Goal: Task Accomplishment & Management: Manage account settings

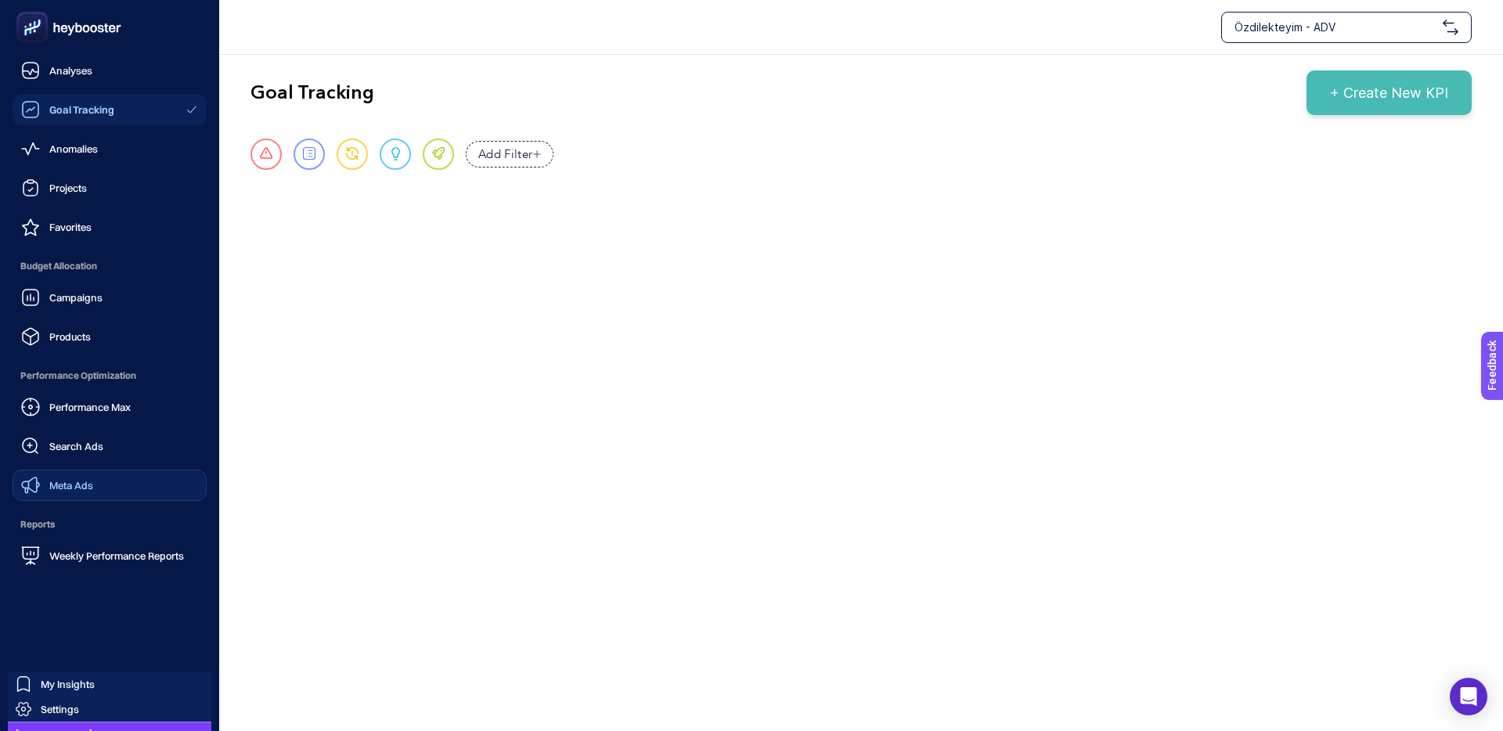
click at [89, 483] on span "Meta Ads" at bounding box center [71, 485] width 44 height 13
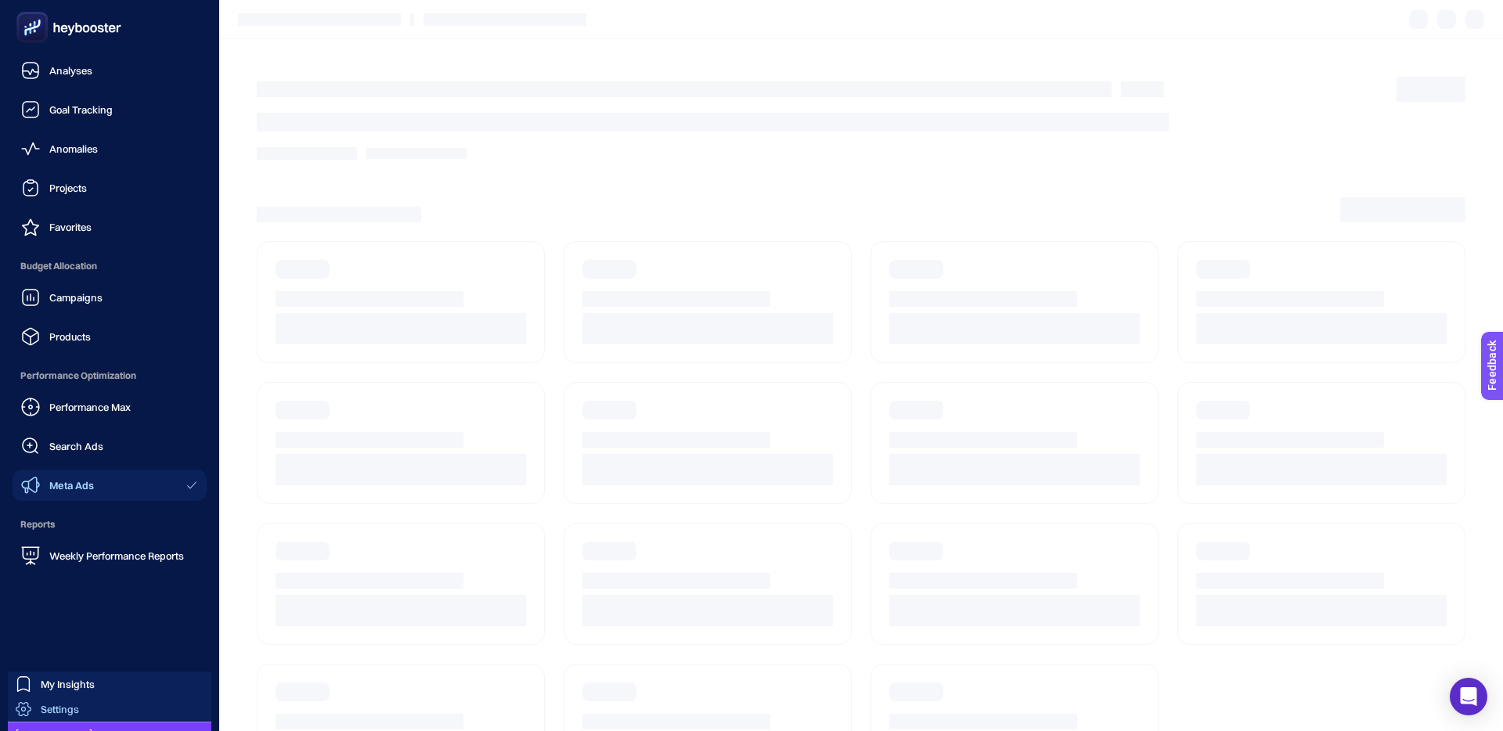
click at [52, 709] on span "Settings" at bounding box center [60, 709] width 38 height 13
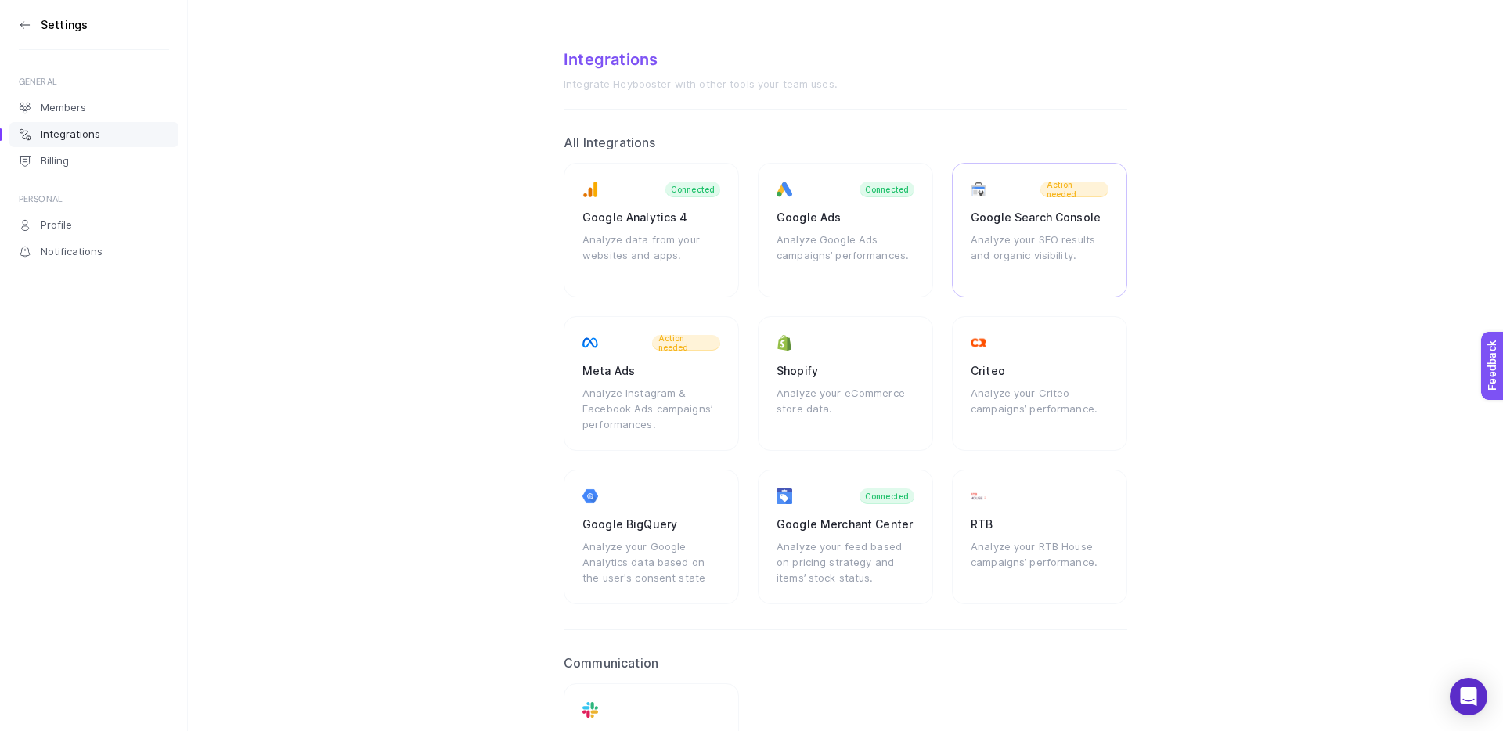
click at [1016, 213] on div "Google Search Console" at bounding box center [1040, 218] width 138 height 16
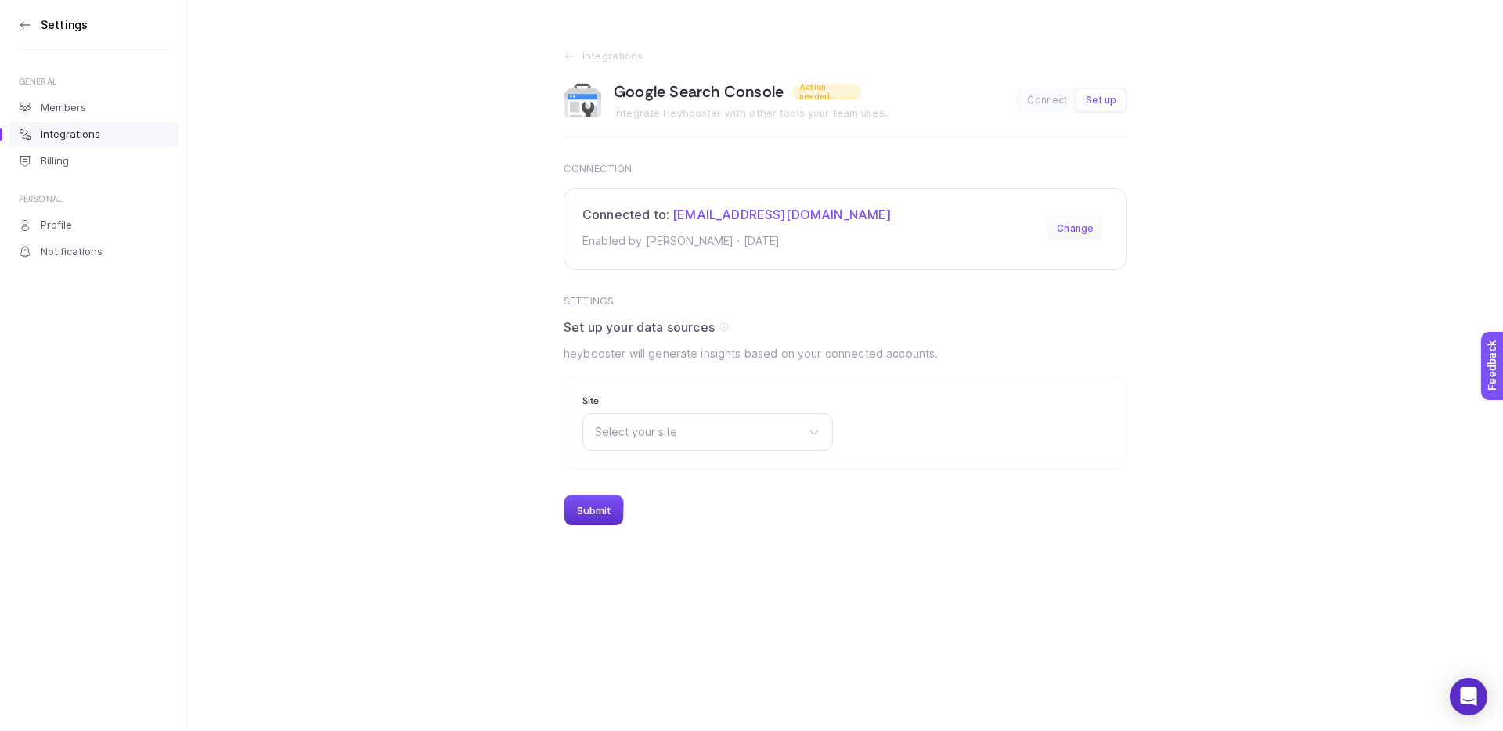
click at [1068, 222] on button "Change" at bounding box center [1075, 228] width 55 height 25
click at [635, 426] on span "Select your site" at bounding box center [698, 432] width 207 height 13
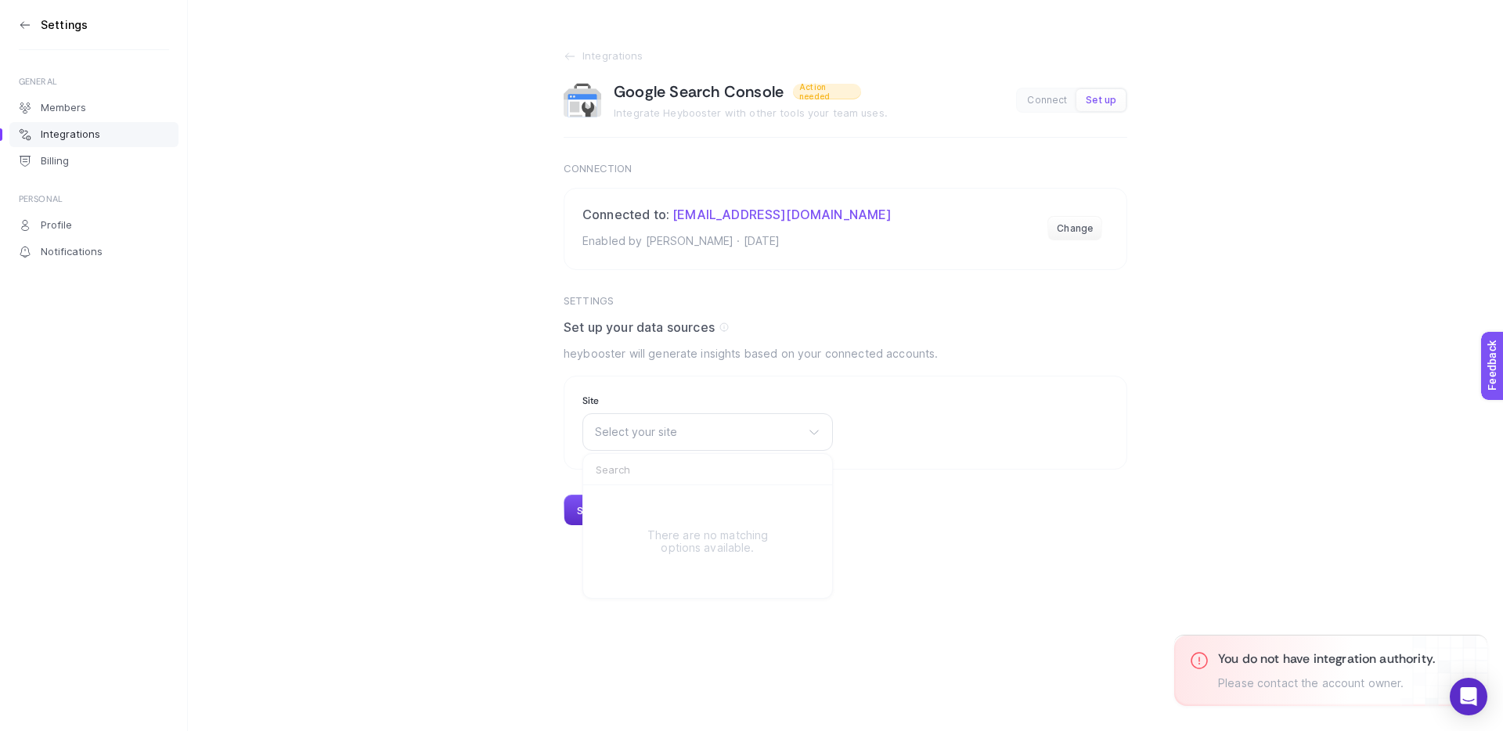
click at [416, 330] on section "Integrations Google Search Console Action needed Integrate Heybooster with othe…" at bounding box center [845, 263] width 1315 height 526
click at [578, 55] on link "Integrations" at bounding box center [846, 56] width 564 height 13
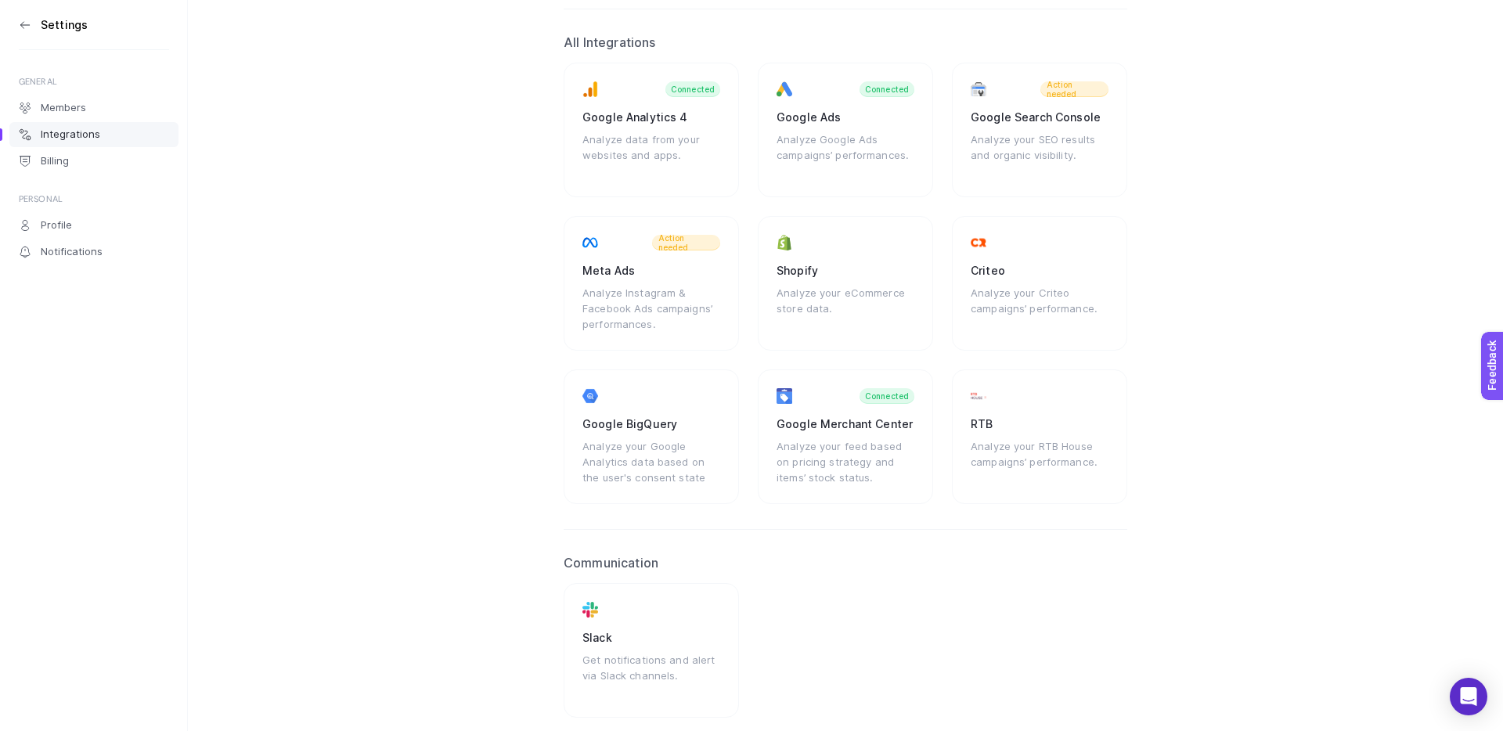
scroll to position [162, 0]
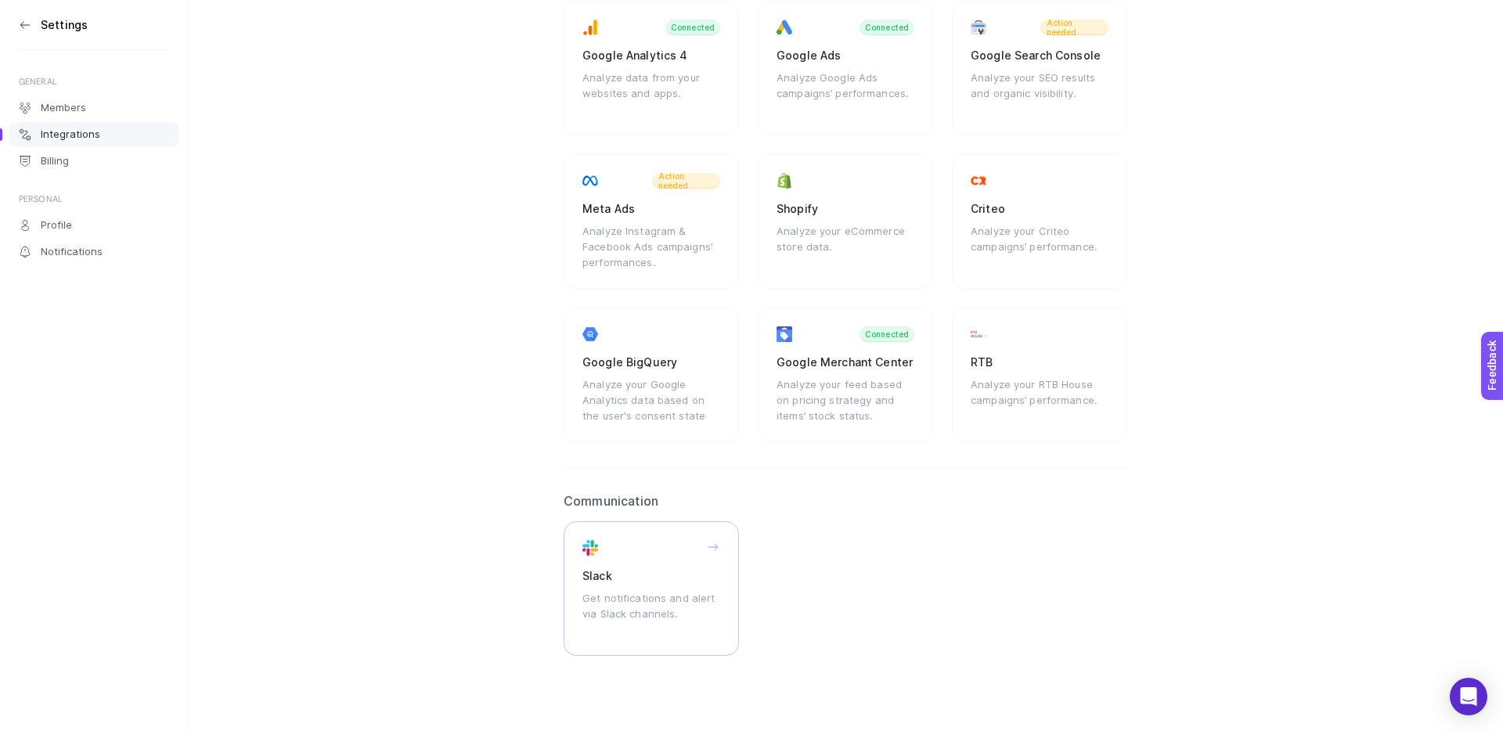
click at [631, 583] on div "Slack" at bounding box center [652, 576] width 138 height 16
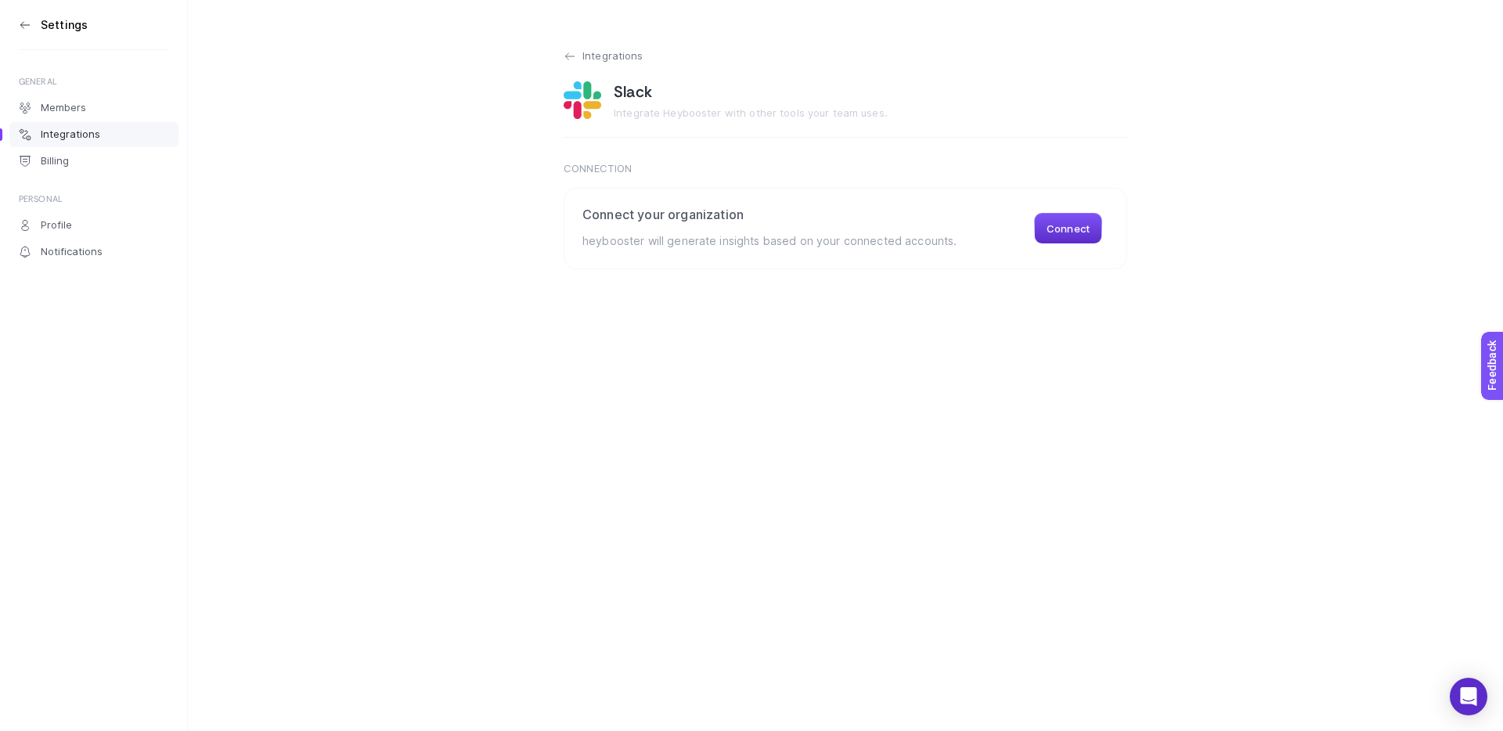
click at [569, 57] on icon at bounding box center [570, 56] width 13 height 13
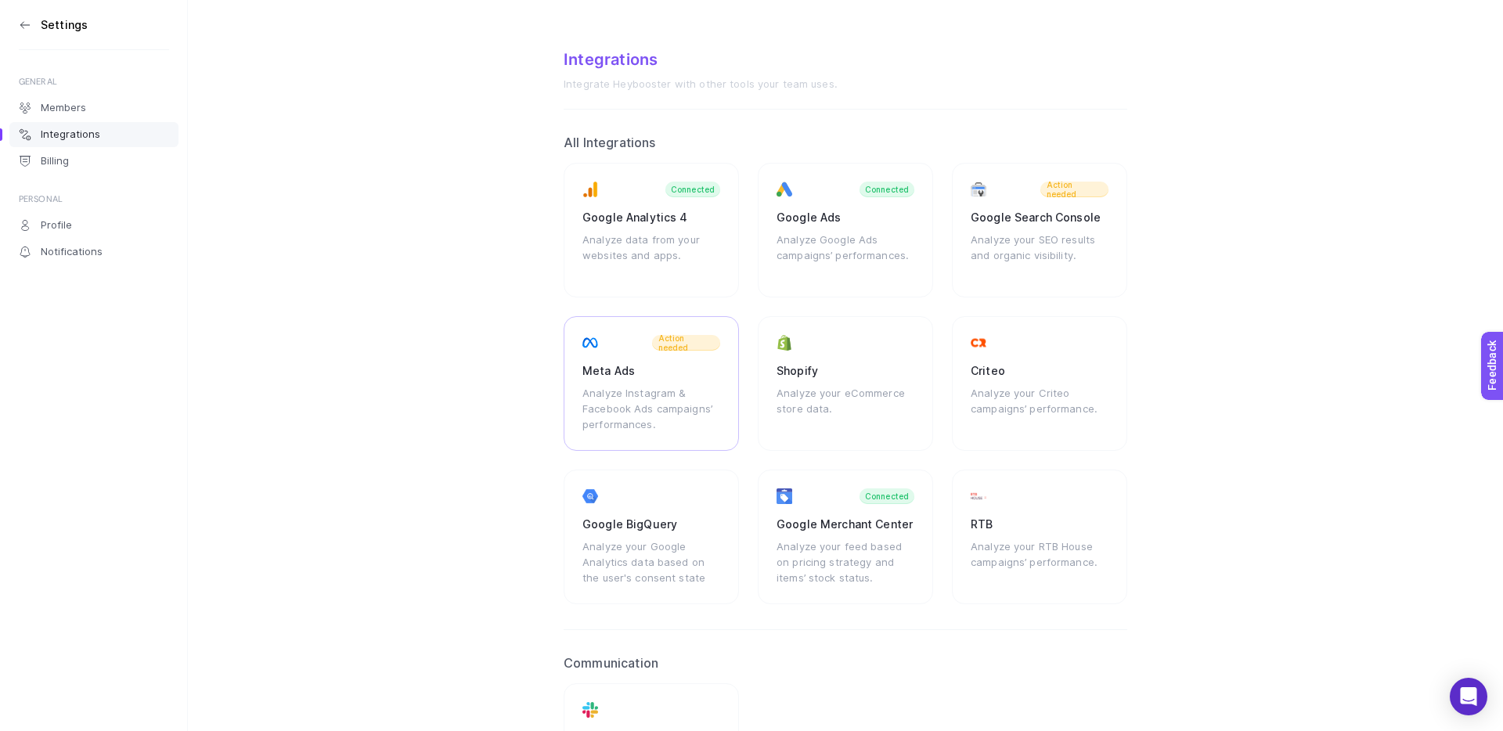
click at [645, 375] on div "Meta Ads" at bounding box center [652, 371] width 138 height 16
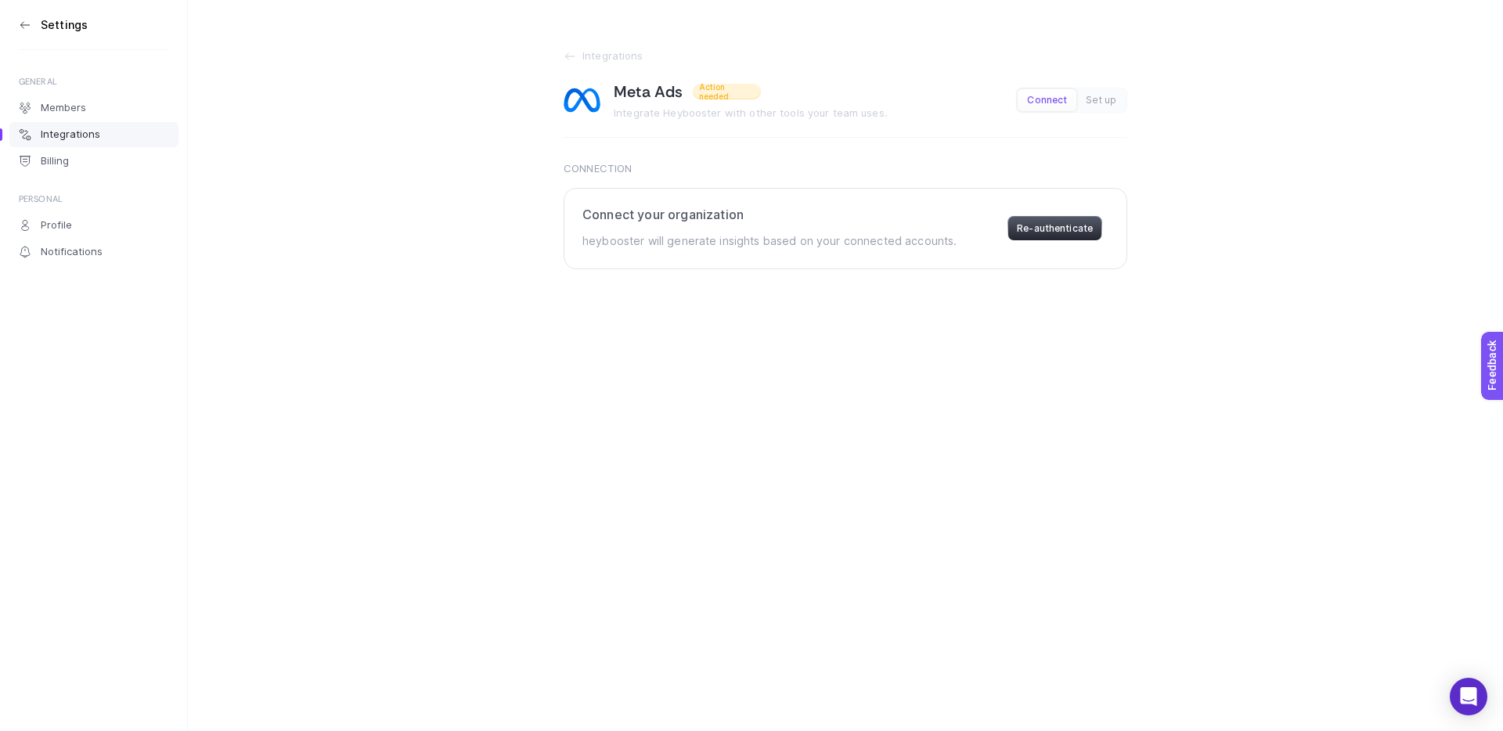
click at [1012, 233] on button "Re-authenticate" at bounding box center [1055, 228] width 95 height 25
click at [1086, 101] on span "Set up" at bounding box center [1101, 101] width 31 height 12
click at [1027, 99] on button "Connect" at bounding box center [1047, 100] width 59 height 22
click at [568, 57] on icon at bounding box center [570, 56] width 13 height 13
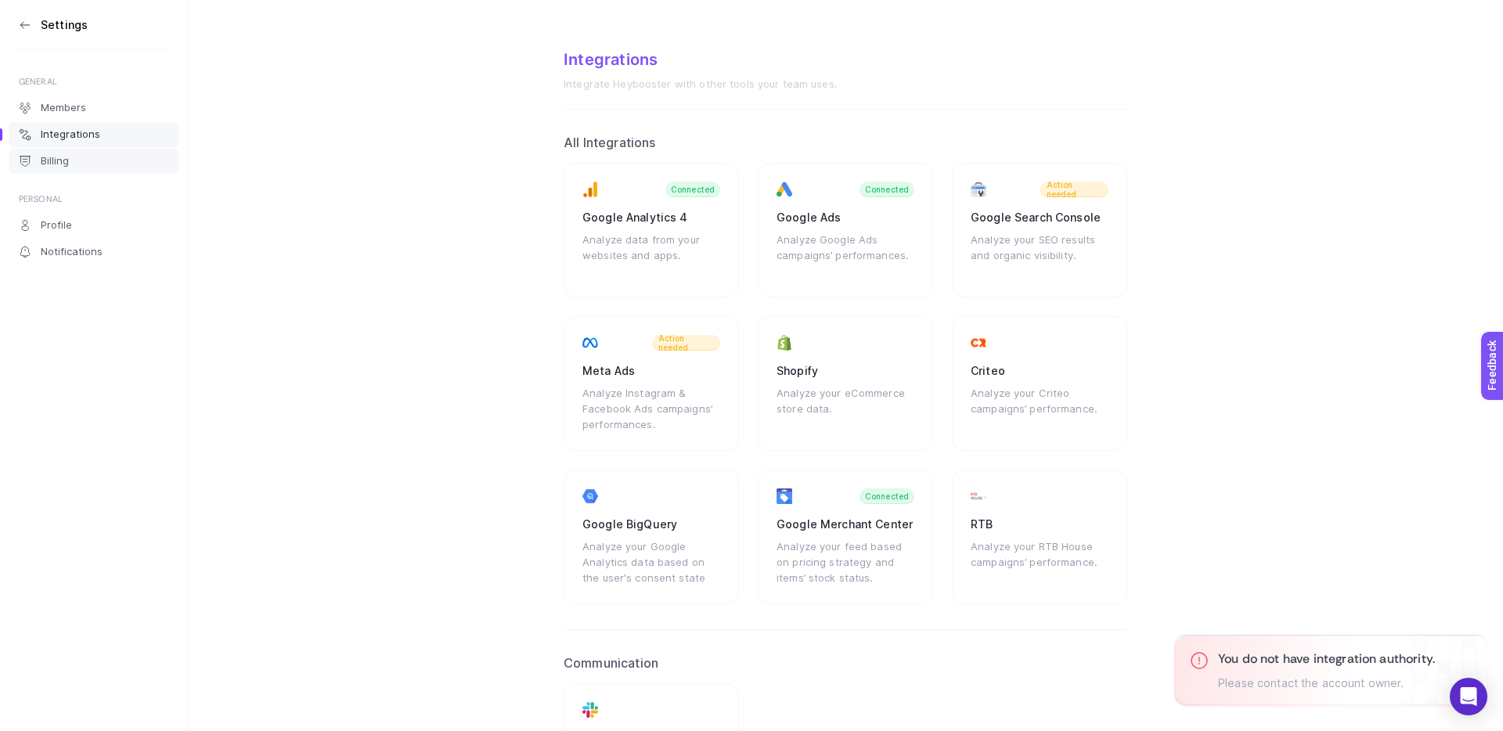
click at [87, 158] on link "Billing" at bounding box center [93, 161] width 169 height 25
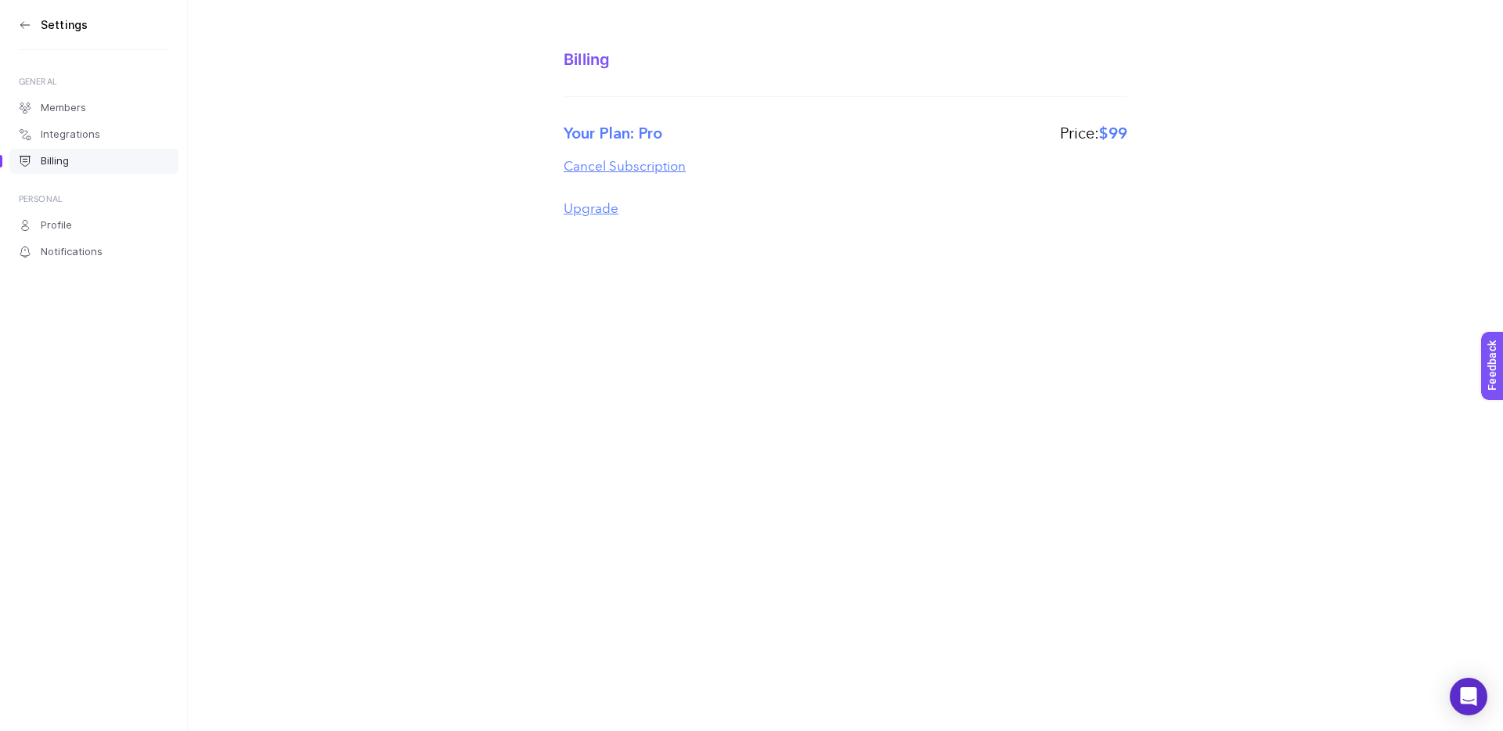
click at [659, 134] on label "Your Plan: Pro" at bounding box center [613, 133] width 99 height 23
click at [658, 134] on label "Your Plan: Pro" at bounding box center [613, 133] width 99 height 23
drag, startPoint x: 1148, startPoint y: 131, endPoint x: 1075, endPoint y: 128, distance: 72.9
click at [1075, 128] on section "Billing Your Plan: Pro Price: $99 Cancel Subscription Upgrade" at bounding box center [845, 120] width 1315 height 241
click at [1037, 130] on div "Your Plan: Pro Price: $99" at bounding box center [846, 133] width 564 height 23
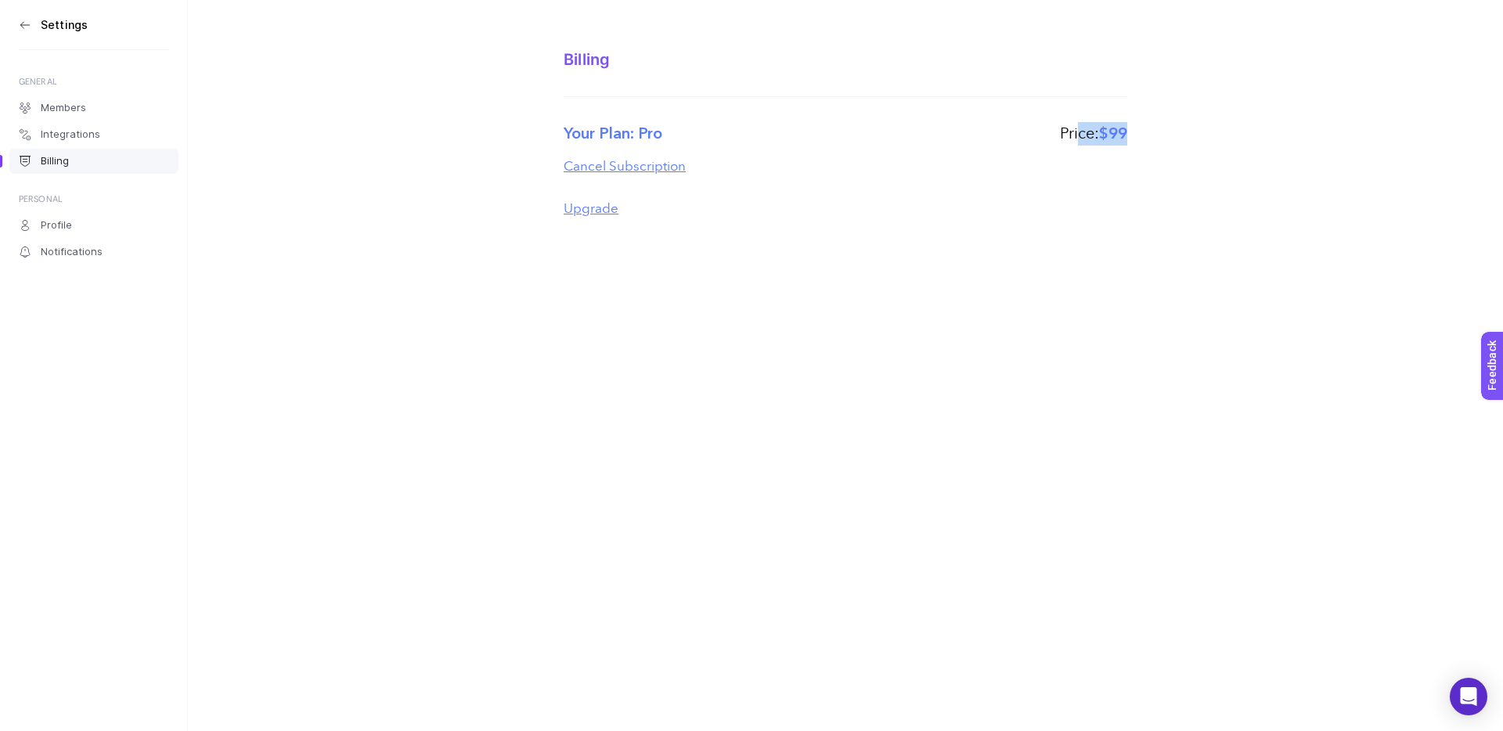
drag, startPoint x: 1124, startPoint y: 142, endPoint x: 1040, endPoint y: 140, distance: 83.8
click at [1040, 140] on div "Your Plan: Pro Price: $99" at bounding box center [846, 133] width 564 height 23
click at [1040, 139] on div "Your Plan: Pro Price: $99" at bounding box center [846, 133] width 564 height 23
click at [79, 219] on link "Profile" at bounding box center [93, 225] width 169 height 25
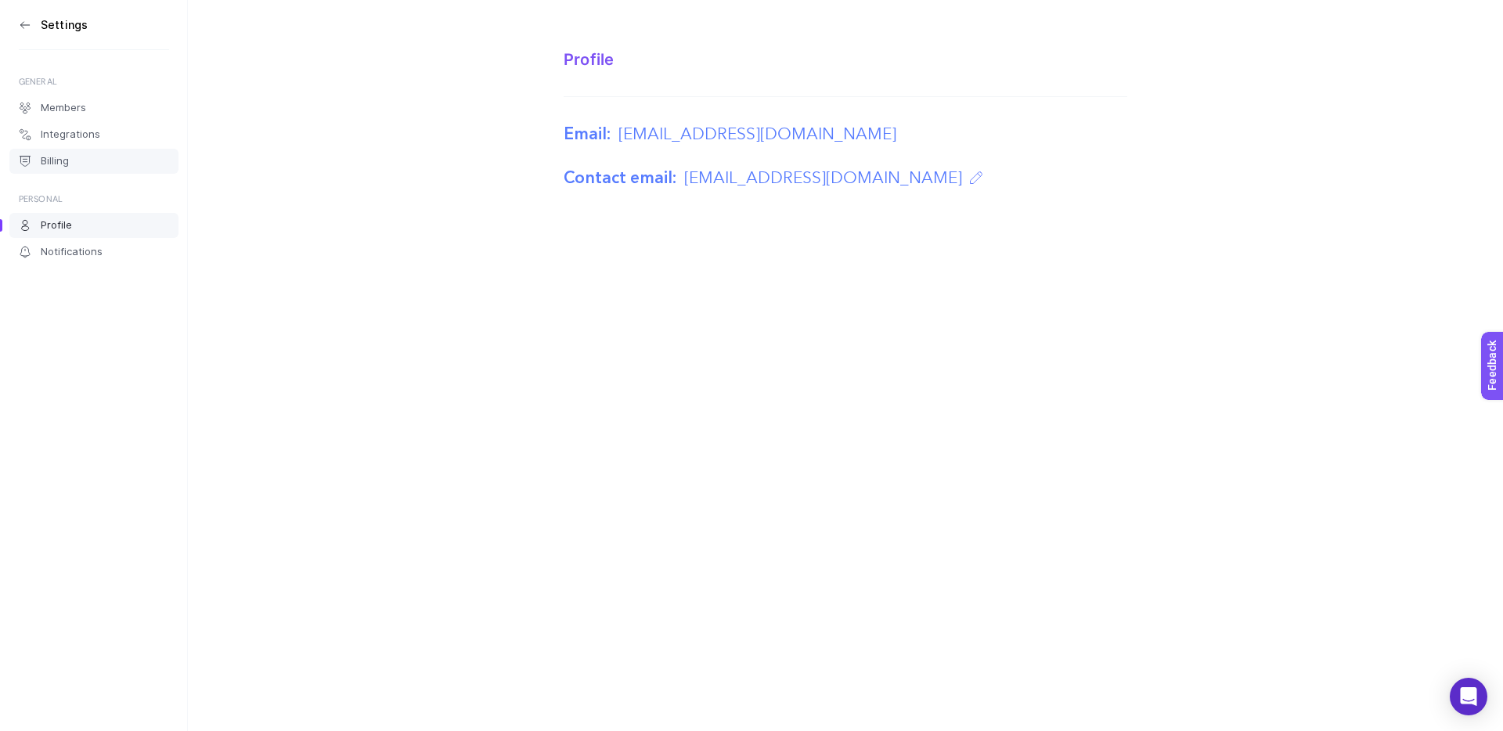
click at [84, 158] on link "Billing" at bounding box center [93, 161] width 169 height 25
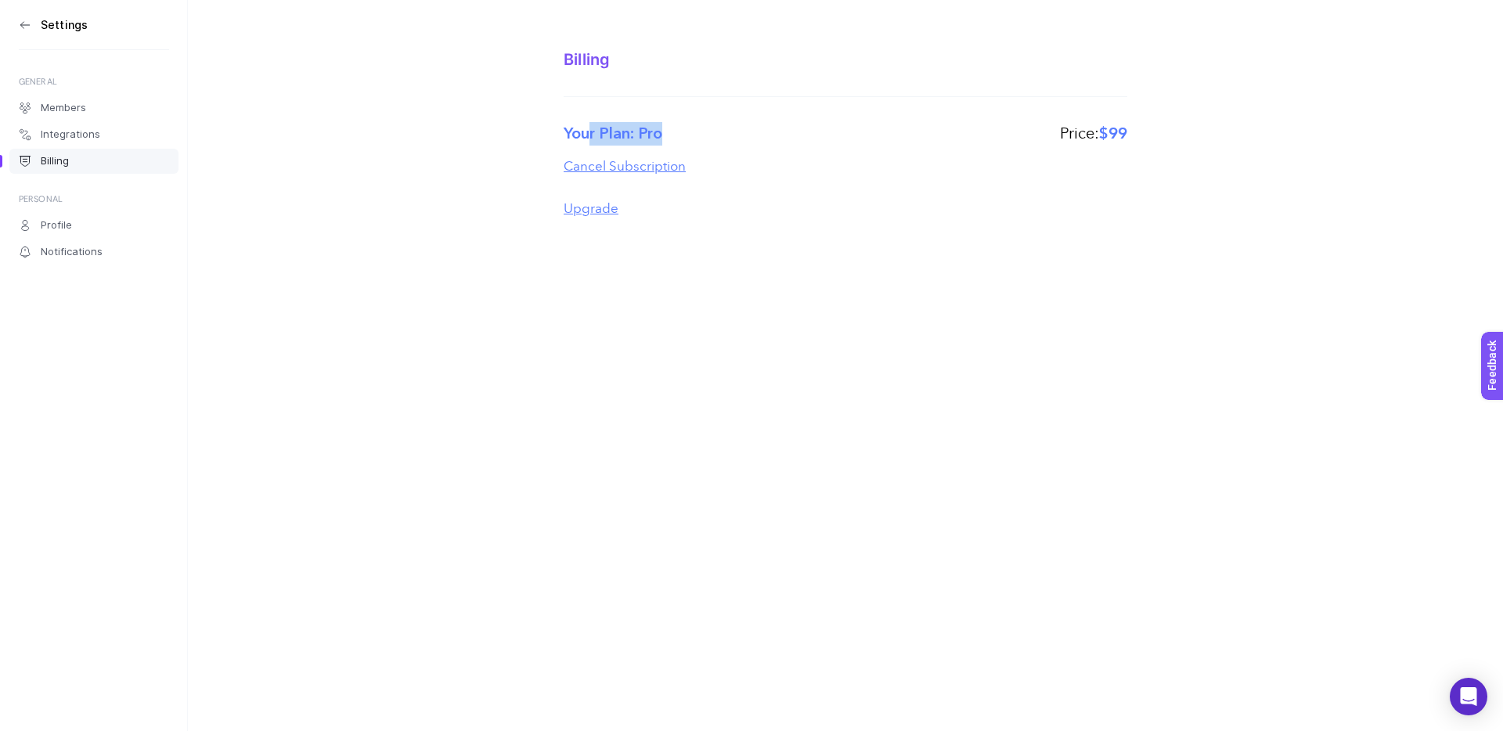
drag, startPoint x: 664, startPoint y: 133, endPoint x: 576, endPoint y: 129, distance: 87.8
click at [580, 129] on div "Your Plan: Pro Price: $99" at bounding box center [846, 133] width 564 height 23
click at [576, 129] on label "Your Plan: Pro" at bounding box center [613, 133] width 99 height 23
click at [550, 60] on section "Billing Your Plan: Pro Price: $99 Cancel Subscription Upgrade" at bounding box center [845, 120] width 1315 height 241
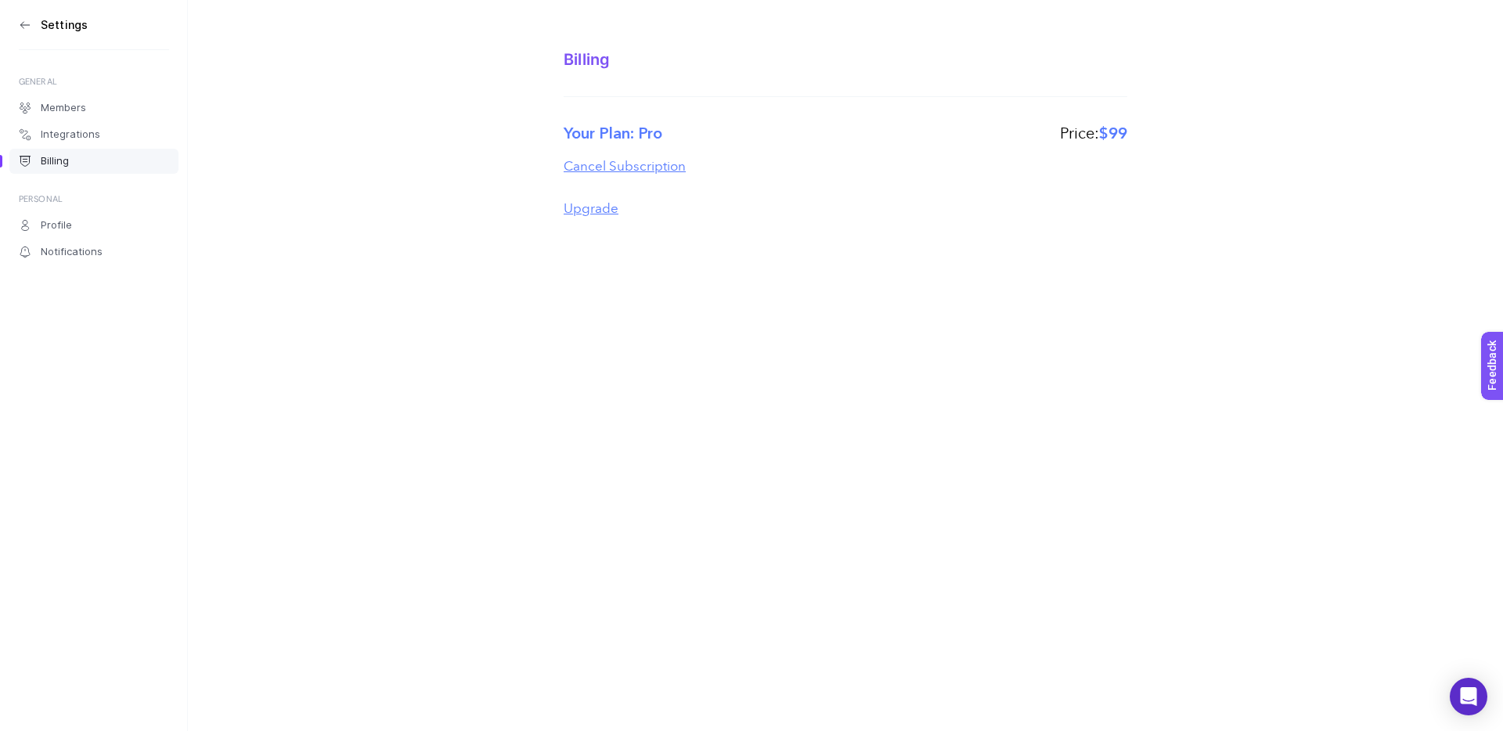
drag, startPoint x: 1191, startPoint y: 130, endPoint x: 1034, endPoint y: 123, distance: 157.5
click at [1047, 123] on section "Billing Your Plan: Pro Price: $99 Cancel Subscription Upgrade" at bounding box center [845, 120] width 1315 height 241
click at [1033, 123] on div "Your Plan: Pro Price: $99" at bounding box center [846, 133] width 564 height 23
click at [988, 126] on section "Billing Your Plan: Pro Price: $99 Cancel Subscription Upgrade" at bounding box center [845, 120] width 1315 height 241
click at [970, 127] on div "Your Plan: Pro Price: $99" at bounding box center [846, 133] width 564 height 23
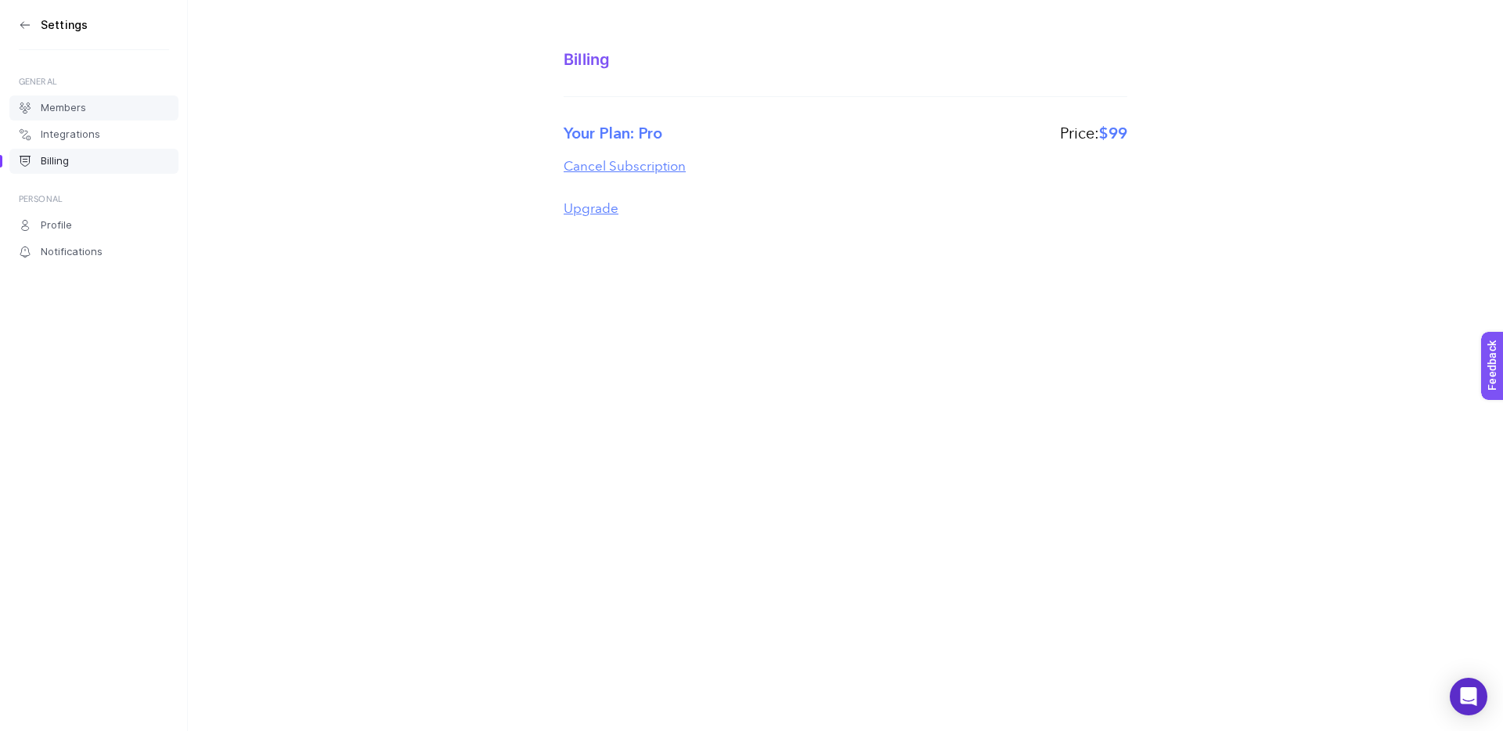
click at [72, 110] on span "Members" at bounding box center [63, 108] width 45 height 13
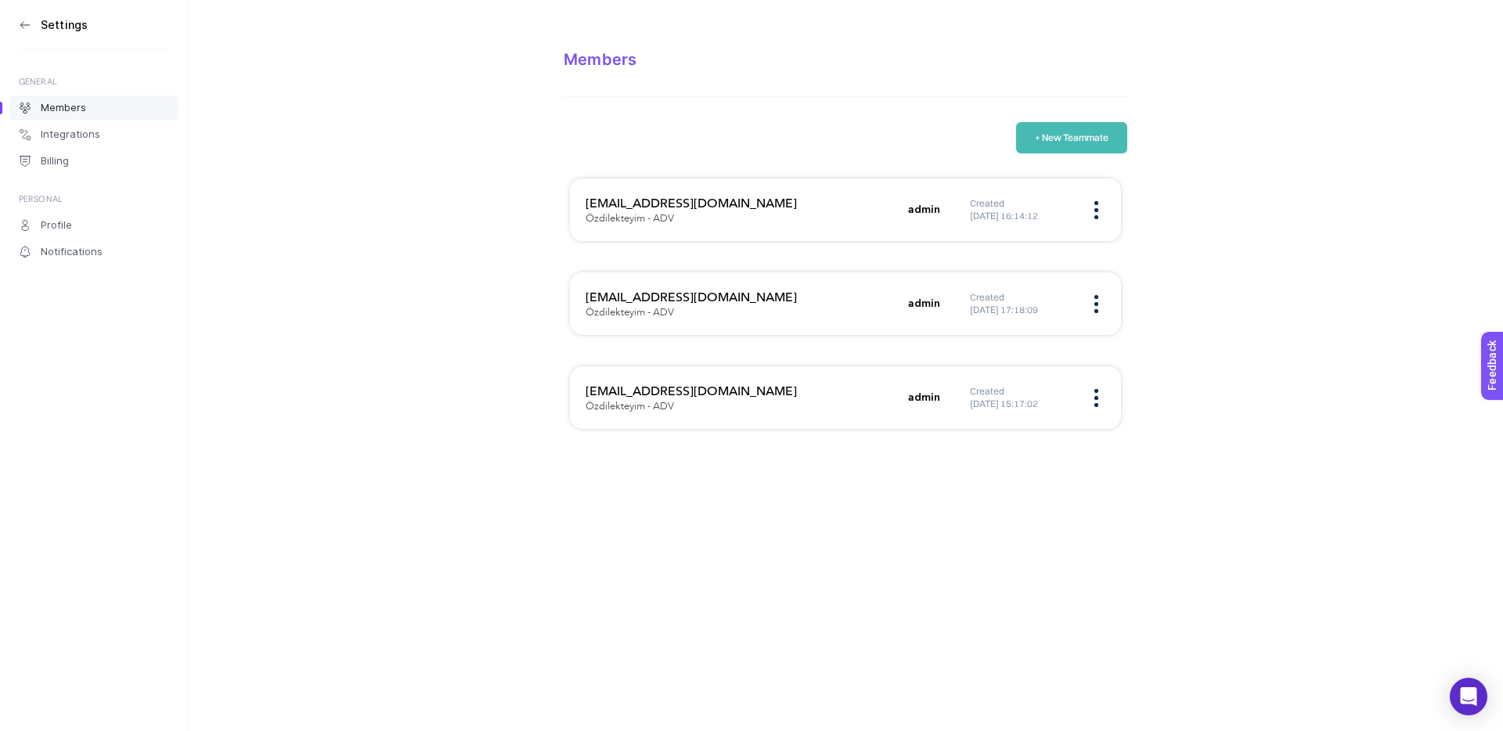
click at [782, 79] on div "Members" at bounding box center [846, 73] width 564 height 47
click at [77, 128] on span "Integrations" at bounding box center [71, 134] width 60 height 13
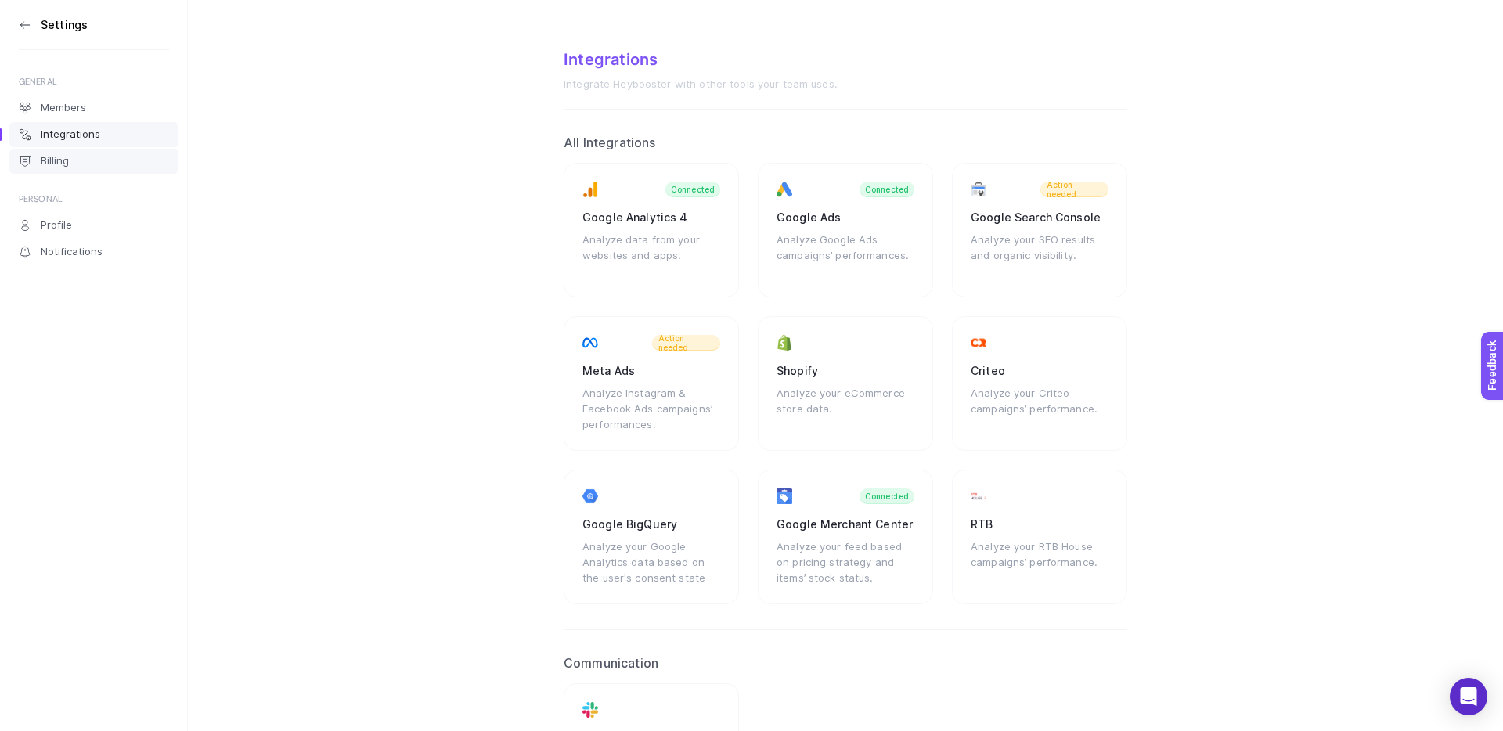
drag, startPoint x: 60, startPoint y: 153, endPoint x: 63, endPoint y: 166, distance: 13.7
click at [60, 153] on link "Billing" at bounding box center [93, 161] width 169 height 25
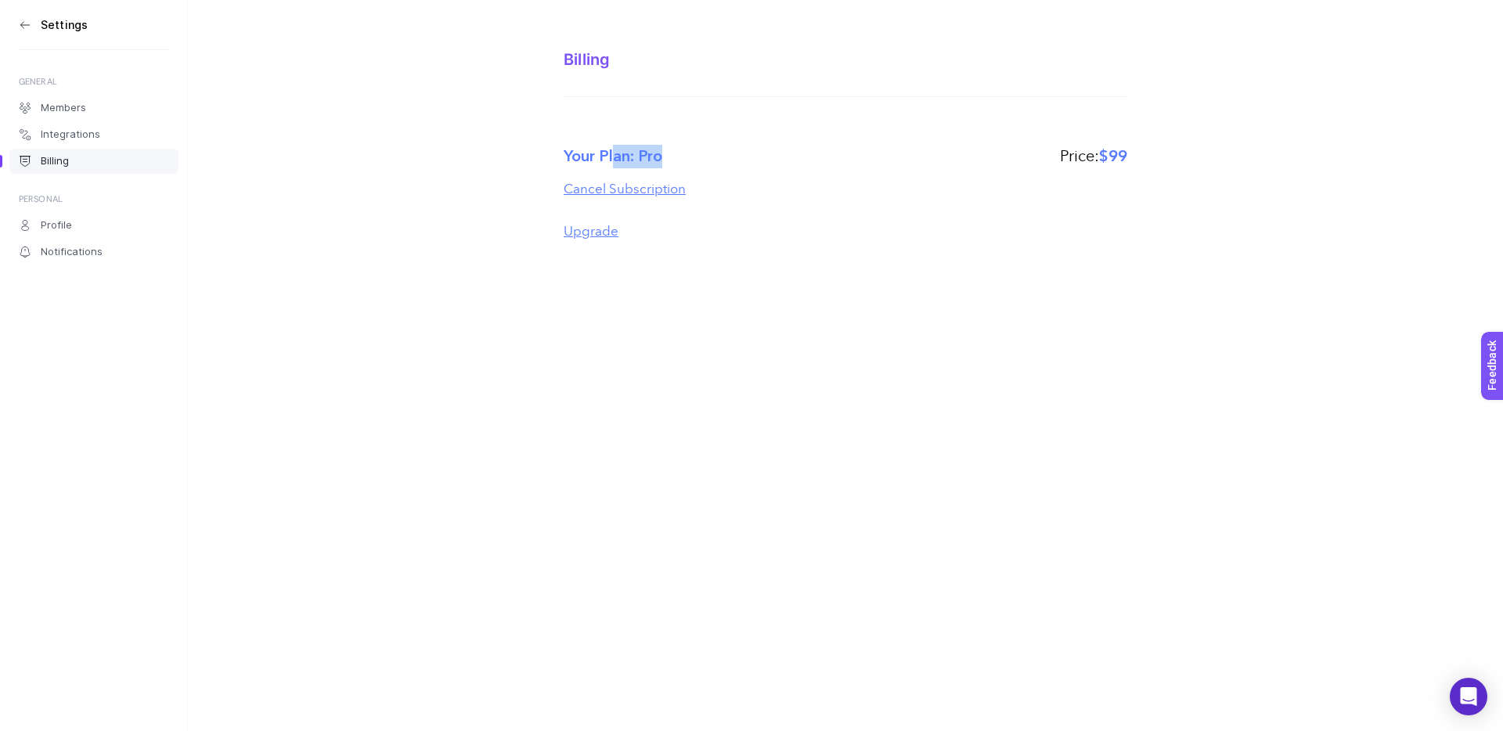
drag, startPoint x: 663, startPoint y: 152, endPoint x: 526, endPoint y: 156, distance: 137.1
click at [530, 156] on section "Billing Your Plan: Pro Price: $99 Cancel Subscription Upgrade" at bounding box center [845, 132] width 1315 height 264
click at [526, 156] on section "Billing Your Plan: Pro Price: $99 Cancel Subscription Upgrade" at bounding box center [845, 132] width 1315 height 264
drag, startPoint x: 641, startPoint y: 153, endPoint x: 575, endPoint y: 152, distance: 65.8
click at [584, 152] on div "Your Plan: Pro Price: $99" at bounding box center [846, 156] width 564 height 23
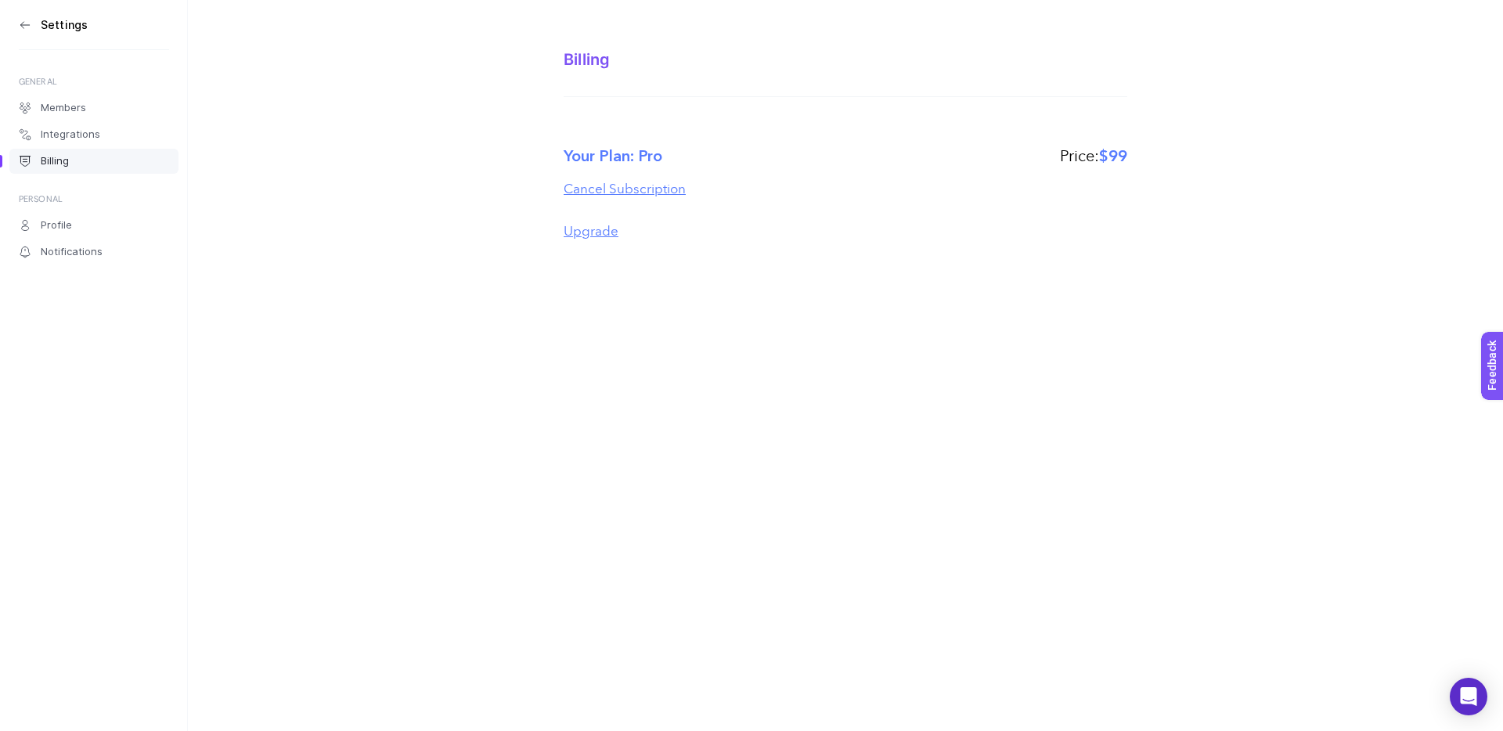
drag, startPoint x: 573, startPoint y: 152, endPoint x: 633, endPoint y: 153, distance: 59.5
click at [573, 152] on label "Your Plan: Pro" at bounding box center [613, 156] width 99 height 23
drag, startPoint x: 1169, startPoint y: 142, endPoint x: 1041, endPoint y: 146, distance: 128.4
click at [1041, 146] on section "Billing Your Plan: Pro Price: $99 Cancel Subscription Upgrade" at bounding box center [845, 132] width 1315 height 264
click at [1041, 146] on div "Your Plan: Pro Price: $99" at bounding box center [846, 156] width 564 height 23
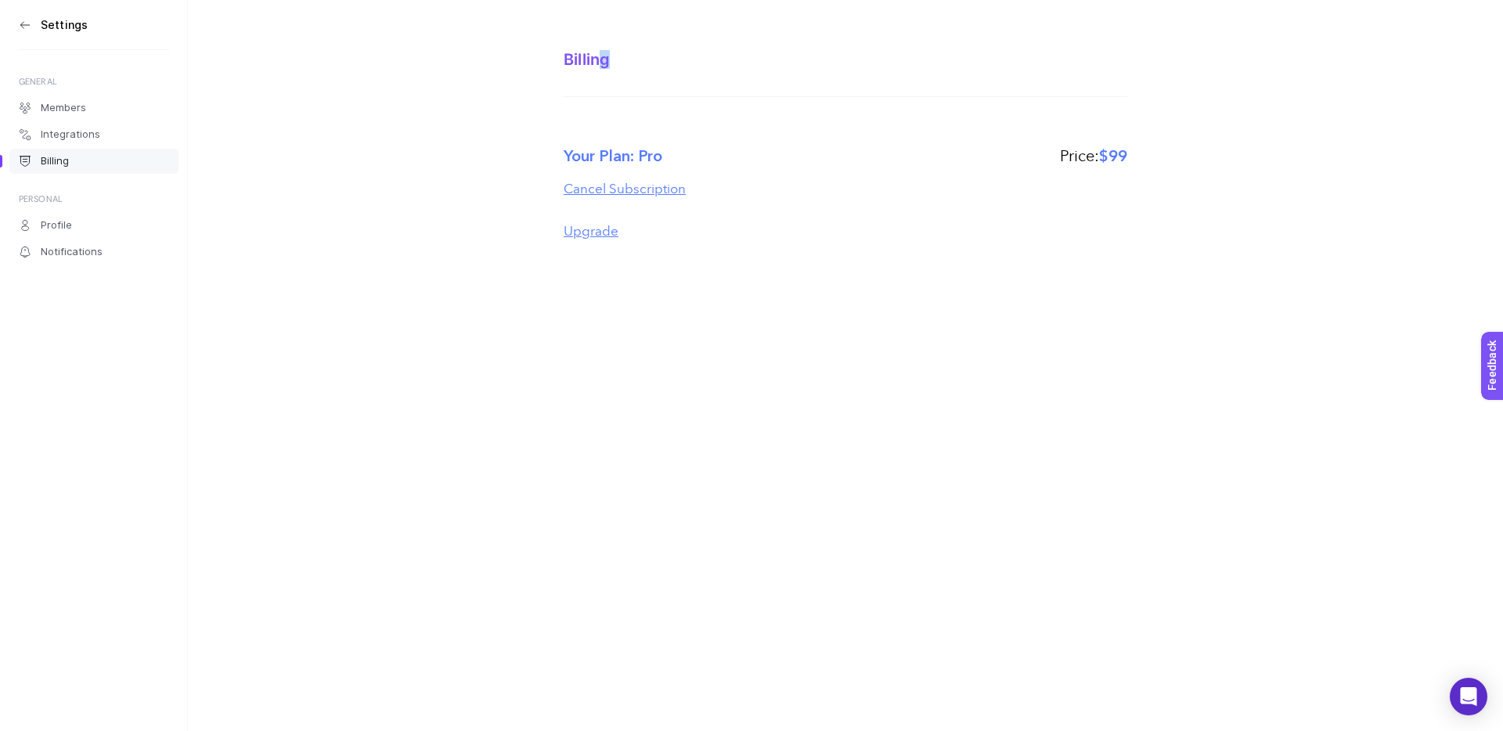
drag, startPoint x: 620, startPoint y: 56, endPoint x: 550, endPoint y: 56, distance: 69.7
click at [556, 56] on section "Billing Your Plan: Pro Price: $99 Cancel Subscription Upgrade" at bounding box center [845, 132] width 1315 height 264
drag, startPoint x: 550, startPoint y: 56, endPoint x: 590, endPoint y: 57, distance: 39.9
click at [552, 56] on section "Billing Your Plan: Pro Price: $99 Cancel Subscription Upgrade" at bounding box center [845, 132] width 1315 height 264
click at [721, 58] on div "Billing" at bounding box center [846, 59] width 564 height 19
